Goal: Task Accomplishment & Management: Manage account settings

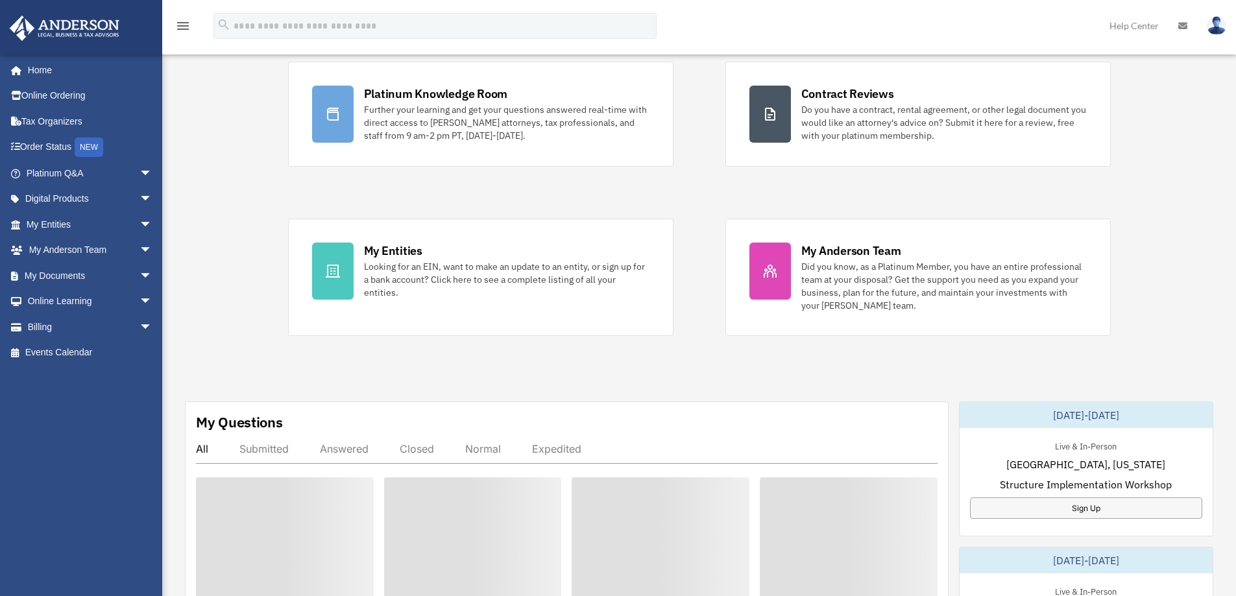
scroll to position [197, 0]
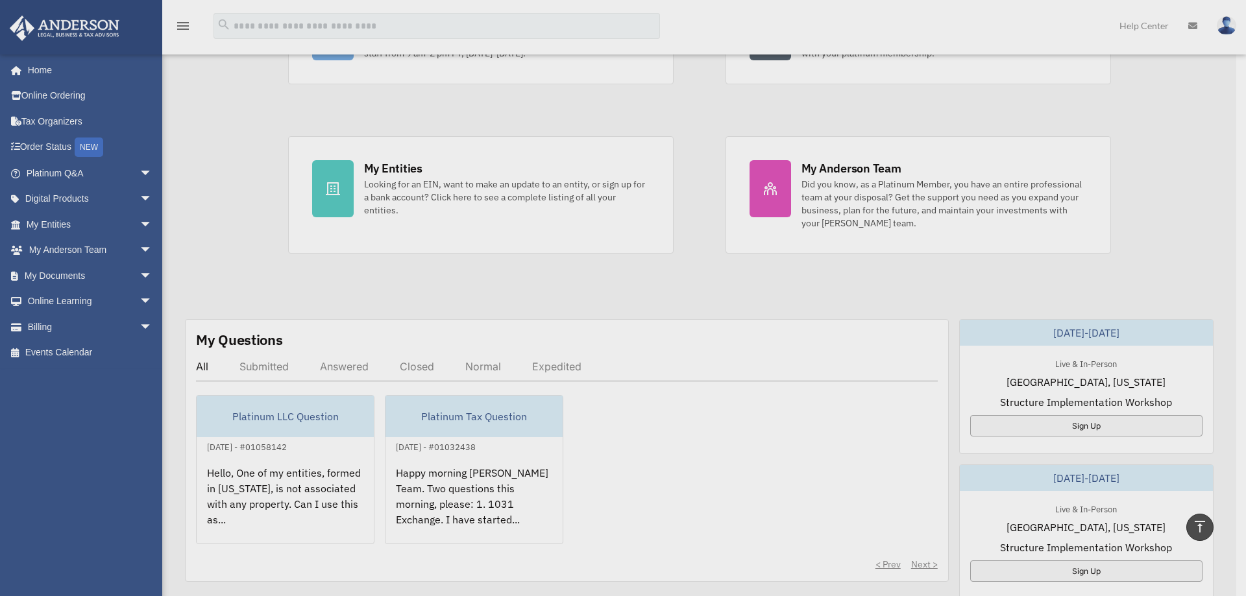
click at [466, 182] on img at bounding box center [620, 299] width 318 height 318
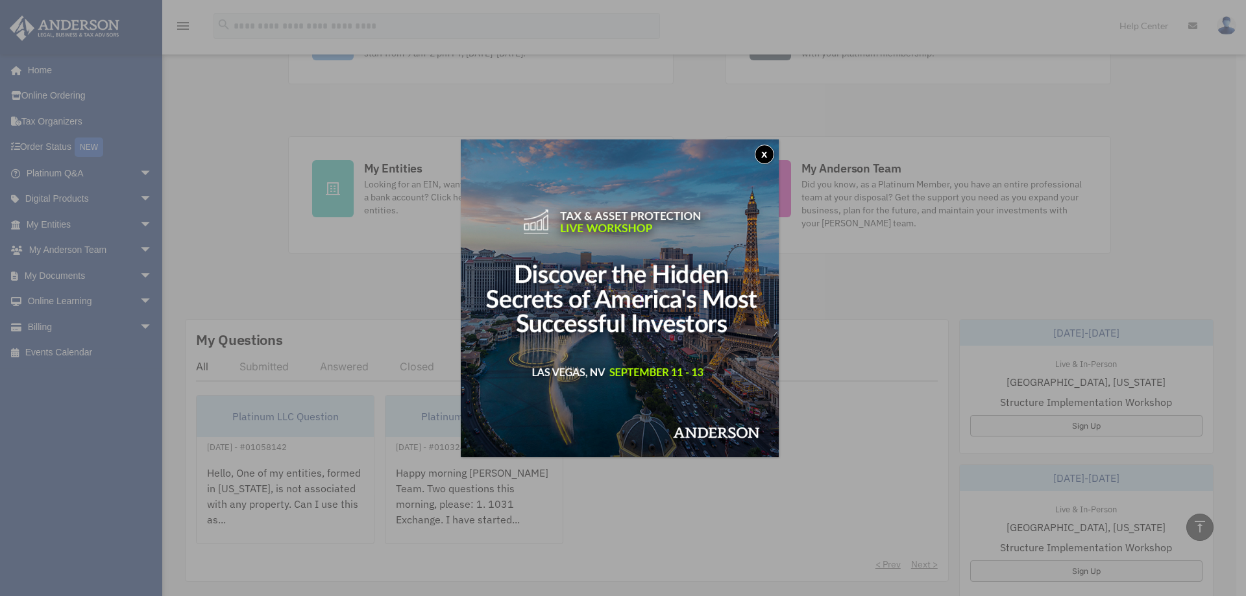
click at [764, 155] on button "x" at bounding box center [764, 154] width 19 height 19
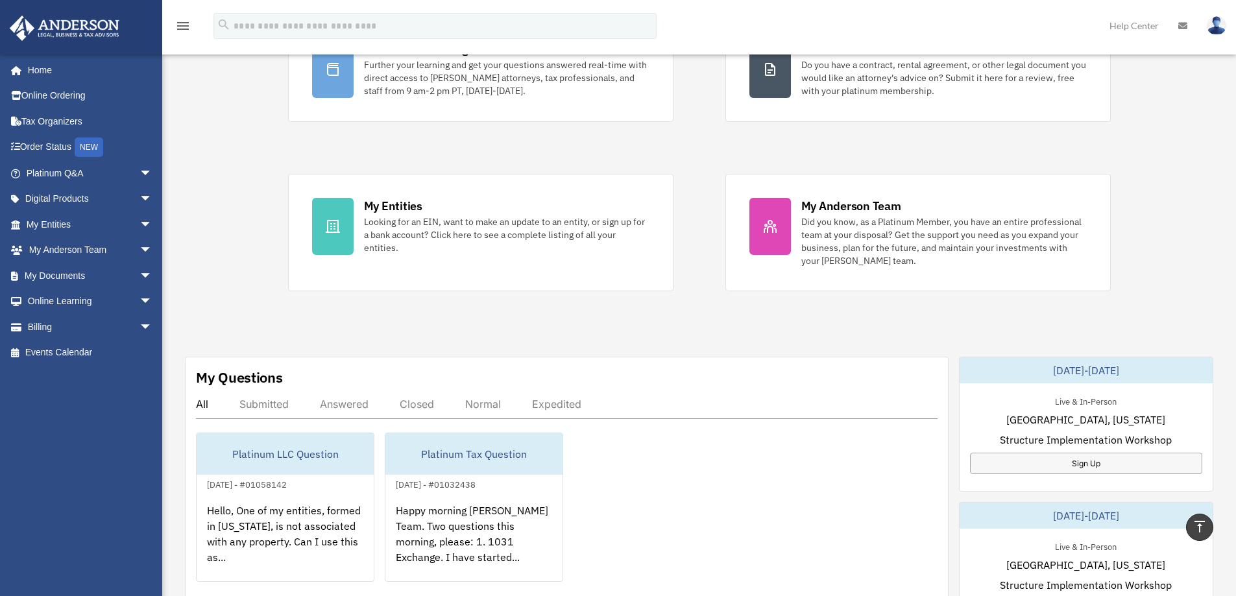
scroll to position [67, 0]
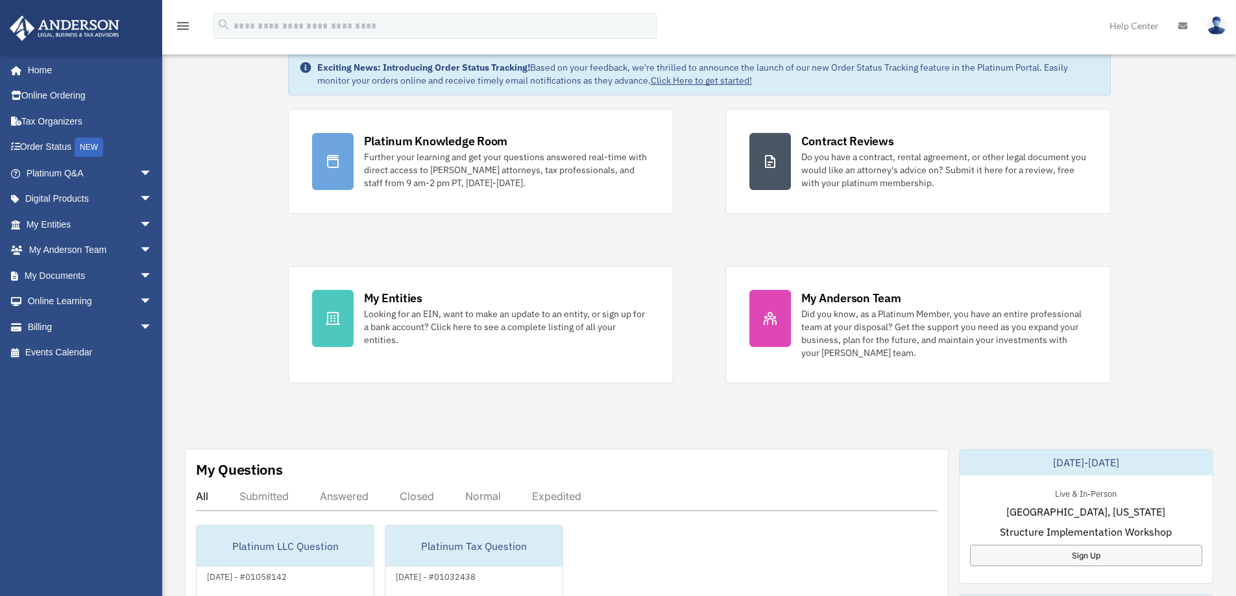
click at [483, 326] on div "Looking for an EIN, want to make an update to an entity, or sign up for a bank …" at bounding box center [507, 327] width 286 height 39
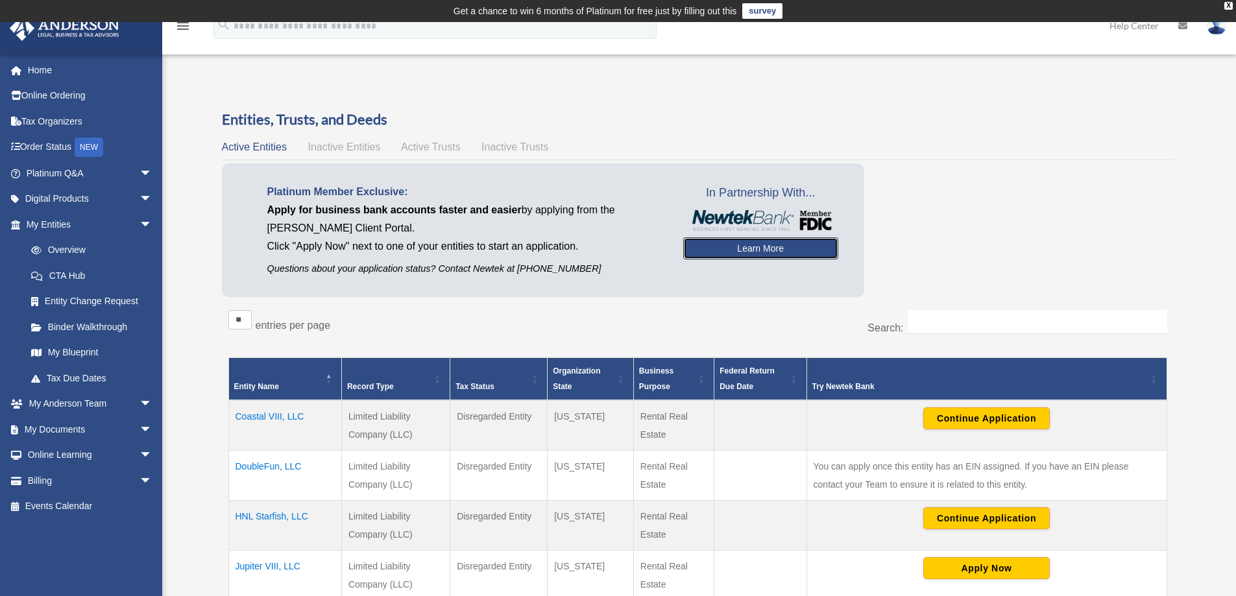
click at [730, 254] on link "Learn More" at bounding box center [760, 249] width 155 height 22
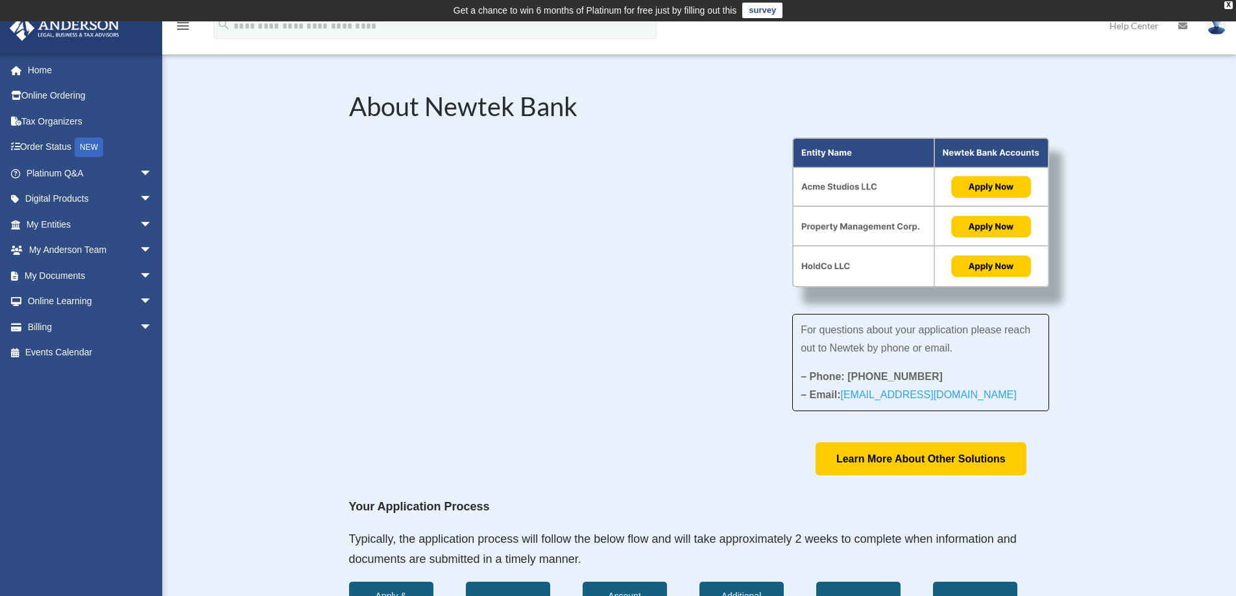
scroll to position [130, 0]
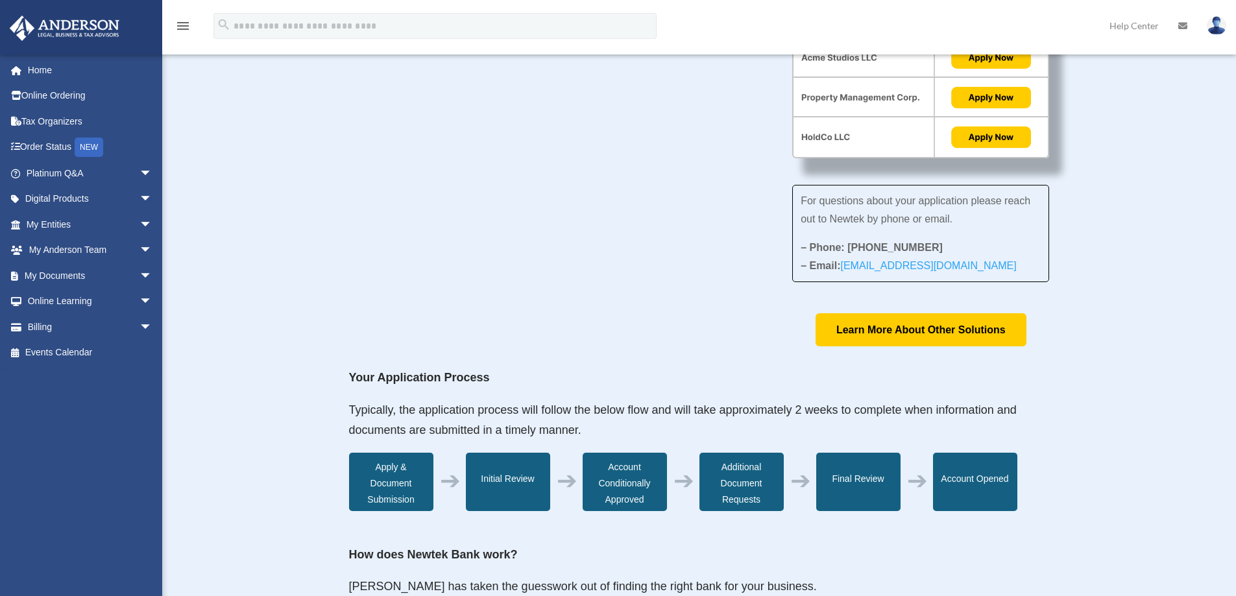
click at [929, 324] on link "Learn More About Other Solutions" at bounding box center [921, 329] width 211 height 33
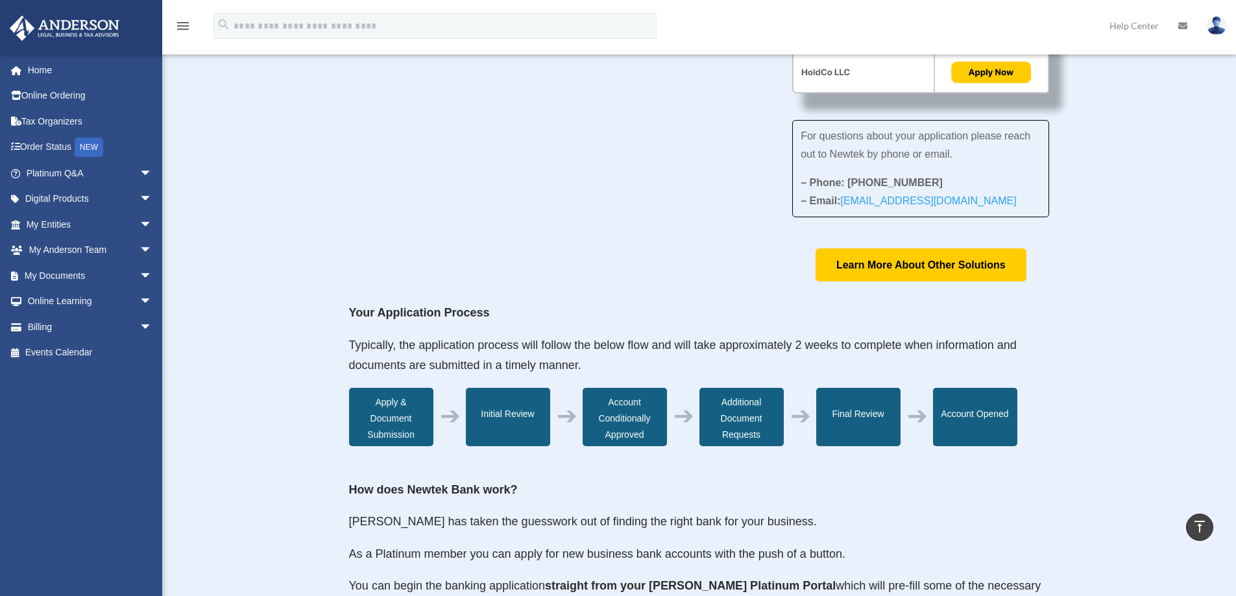
scroll to position [0, 0]
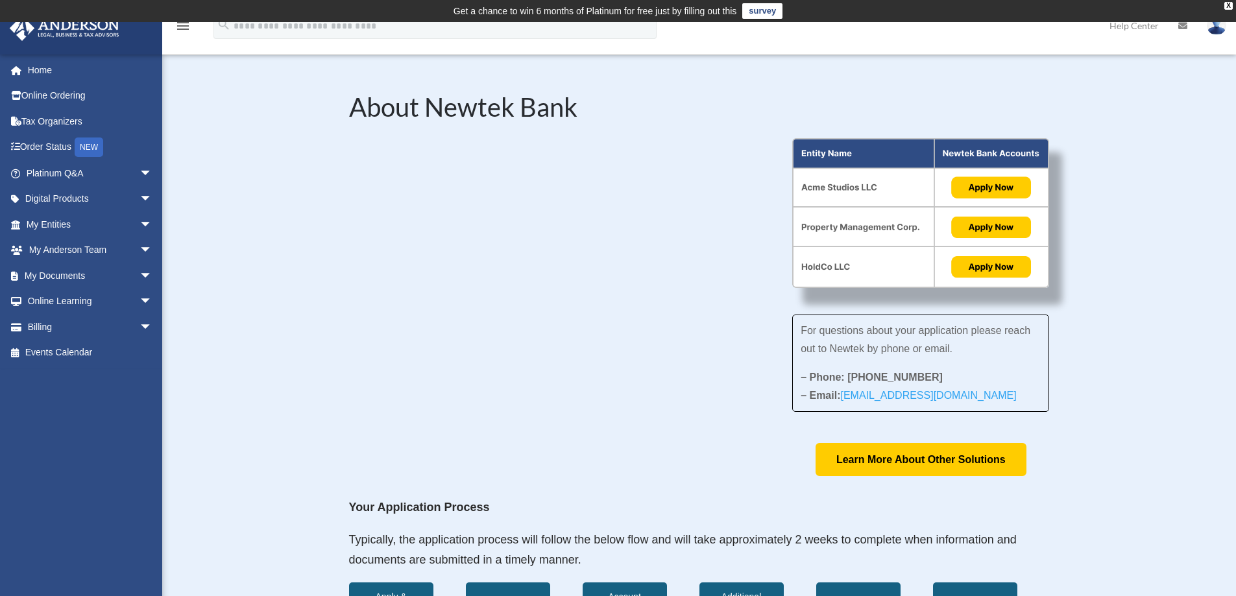
click at [33, 308] on link "Online Learning arrow_drop_down" at bounding box center [90, 302] width 163 height 26
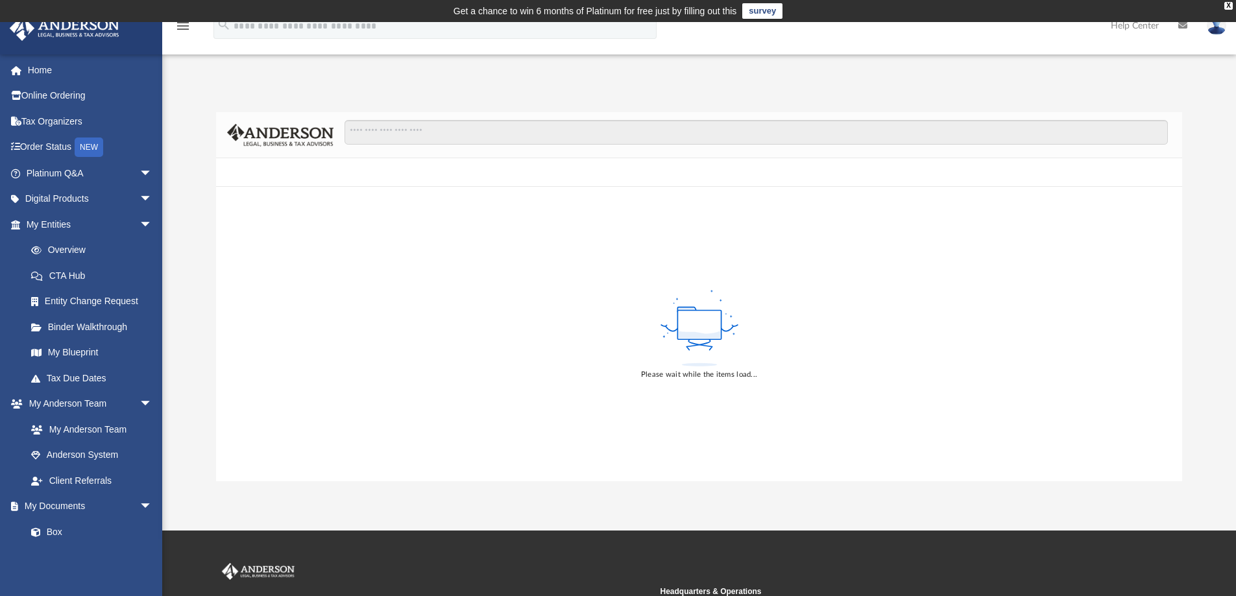
click at [77, 402] on link "My Anderson Team arrow_drop_down" at bounding box center [87, 404] width 156 height 26
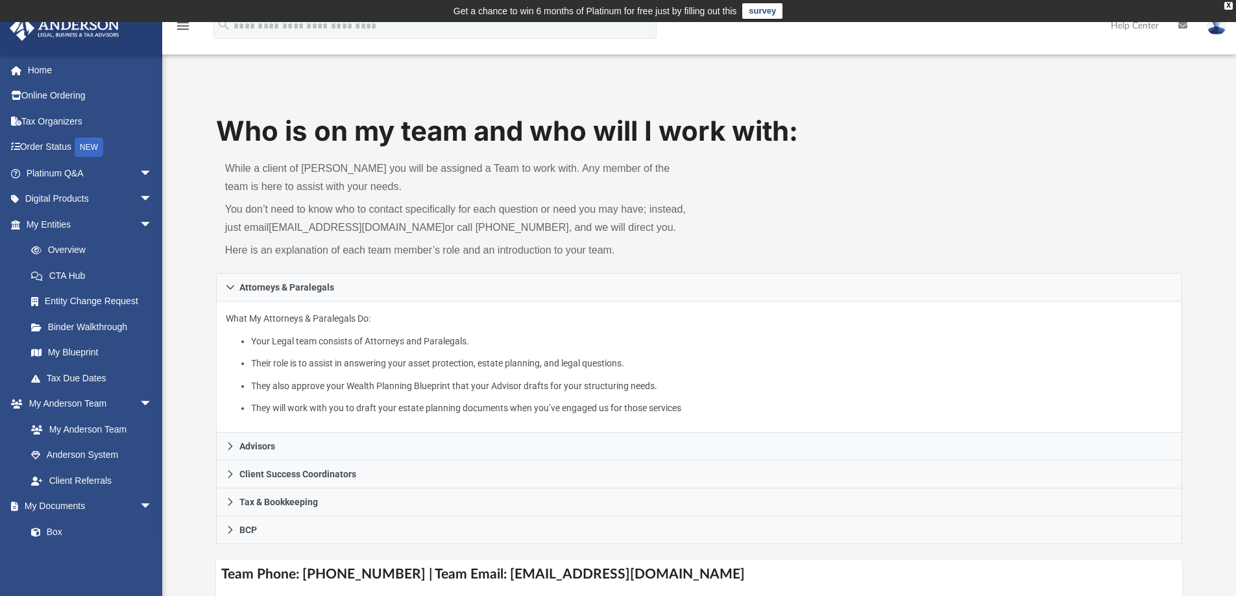
click at [42, 72] on link "Home" at bounding box center [90, 70] width 163 height 26
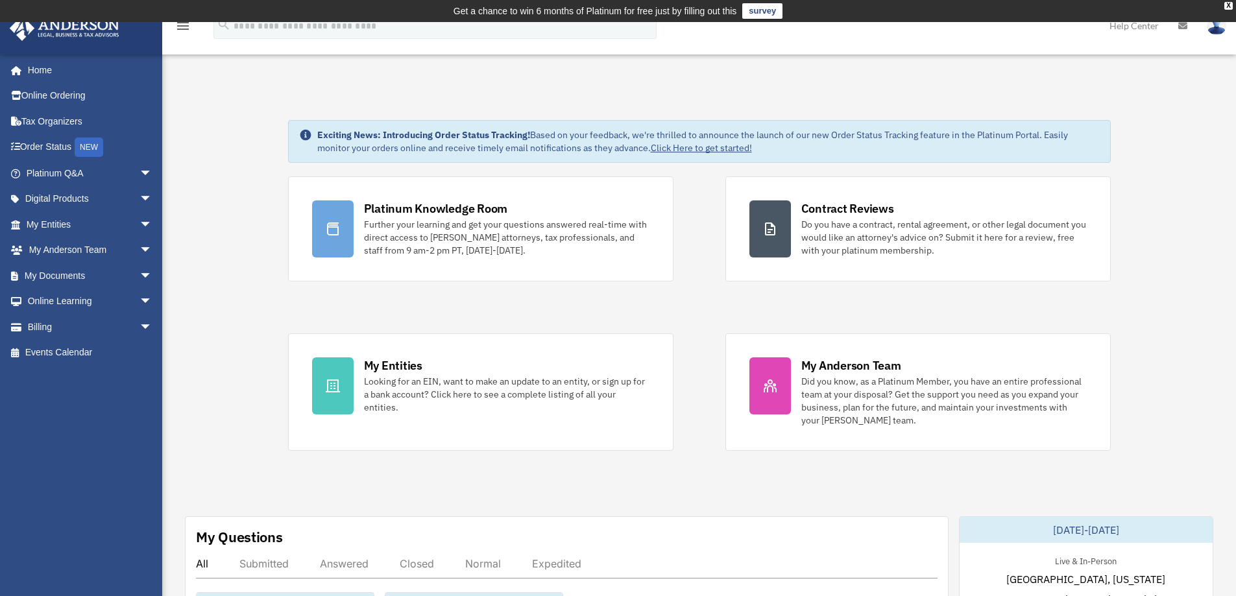
click at [66, 269] on link "My Documents arrow_drop_down" at bounding box center [90, 276] width 163 height 26
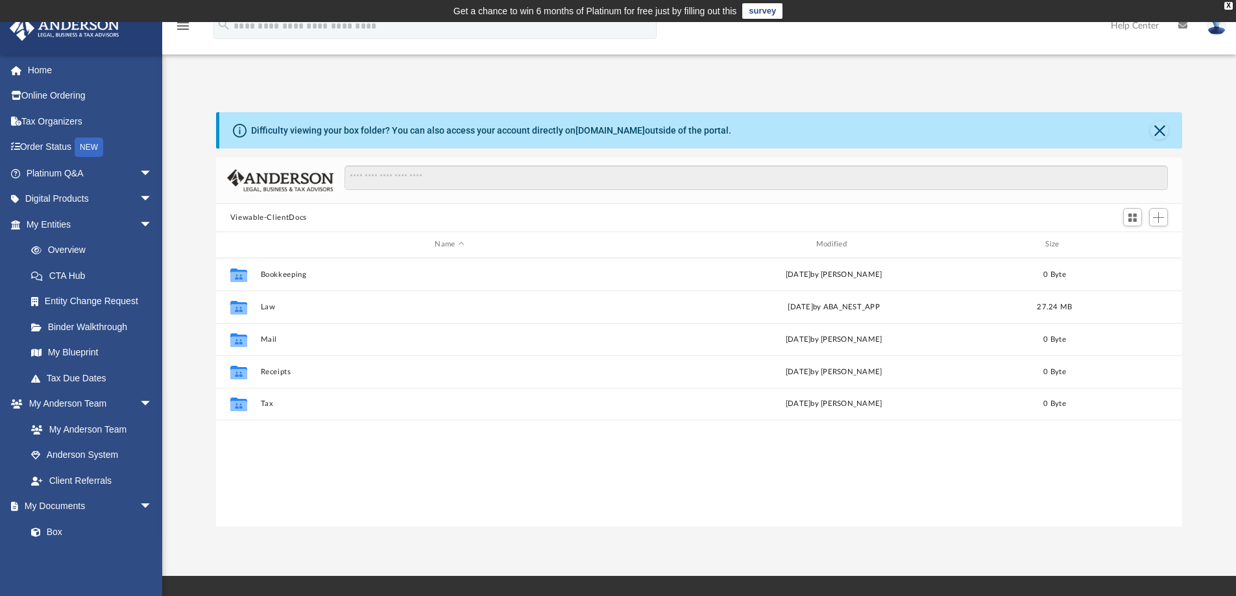
scroll to position [286, 957]
click at [1220, 29] on img at bounding box center [1216, 25] width 19 height 19
click at [1004, 112] on link "Logout" at bounding box center [1006, 113] width 130 height 27
